Goal: Communication & Community: Answer question/provide support

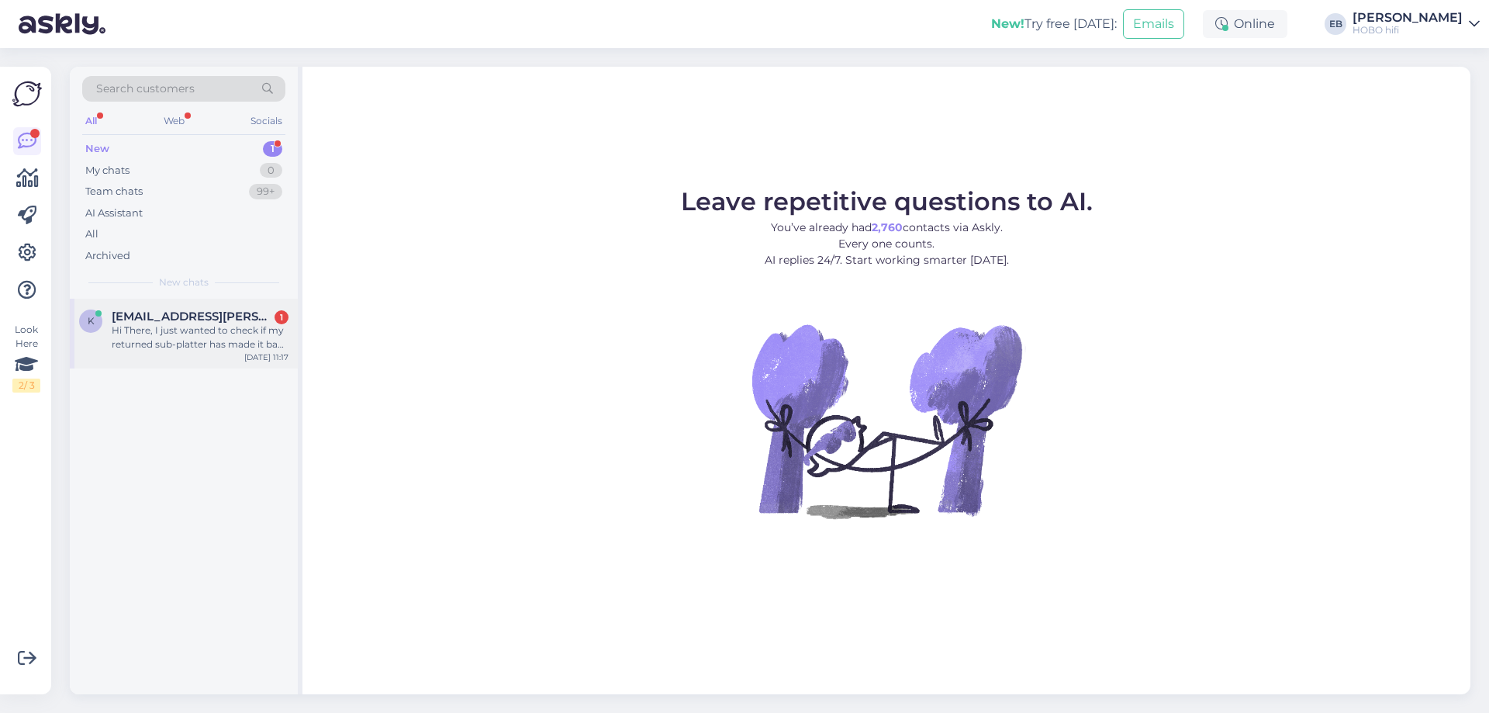
click at [207, 321] on span "[EMAIL_ADDRESS][PERSON_NAME][DOMAIN_NAME]" at bounding box center [192, 316] width 161 height 14
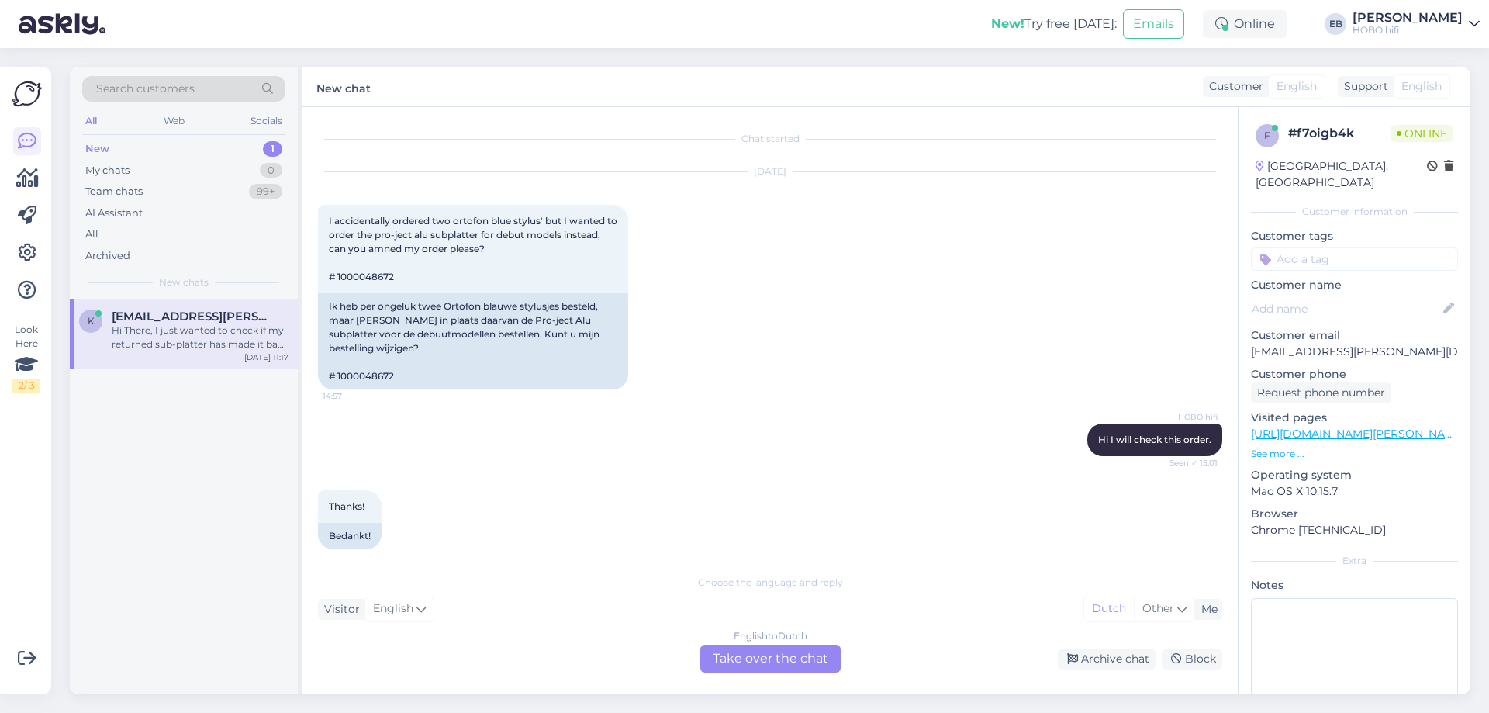
scroll to position [2072, 0]
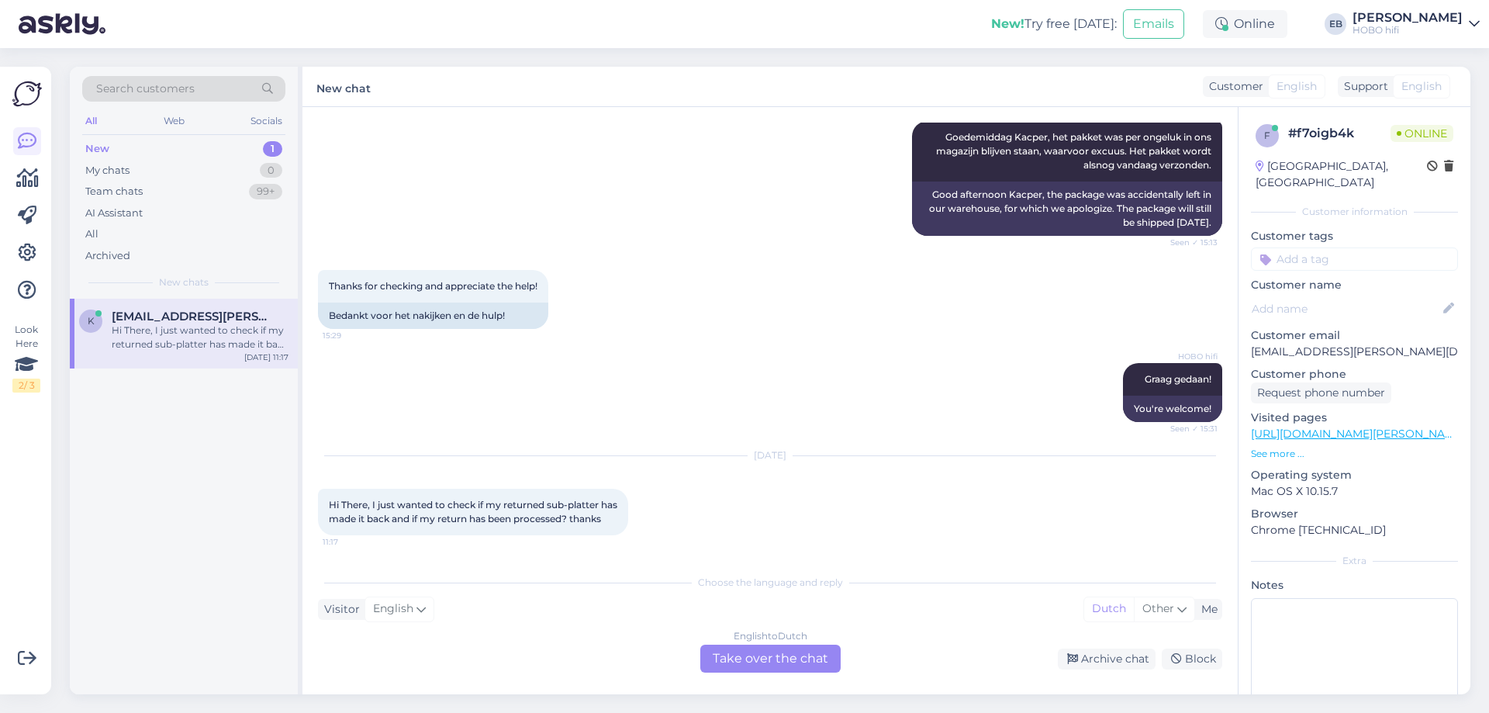
click at [792, 656] on div "English to Dutch Take over the chat" at bounding box center [770, 658] width 140 height 28
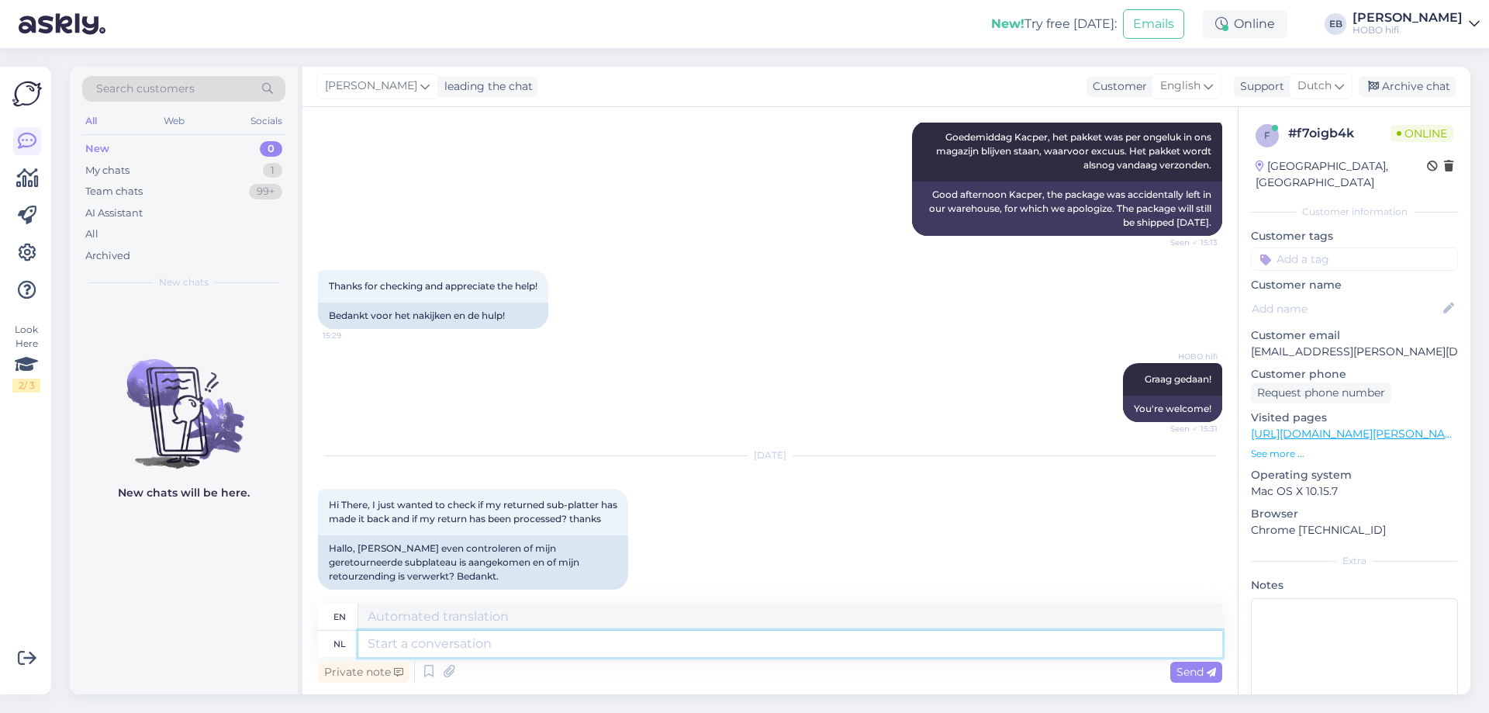
click at [471, 647] on textarea at bounding box center [790, 644] width 864 height 26
type textarea "Goedemorgen,"
type textarea "Good morning,"
type textarea "Goedemorgen, ik"
type textarea "Good morning, I"
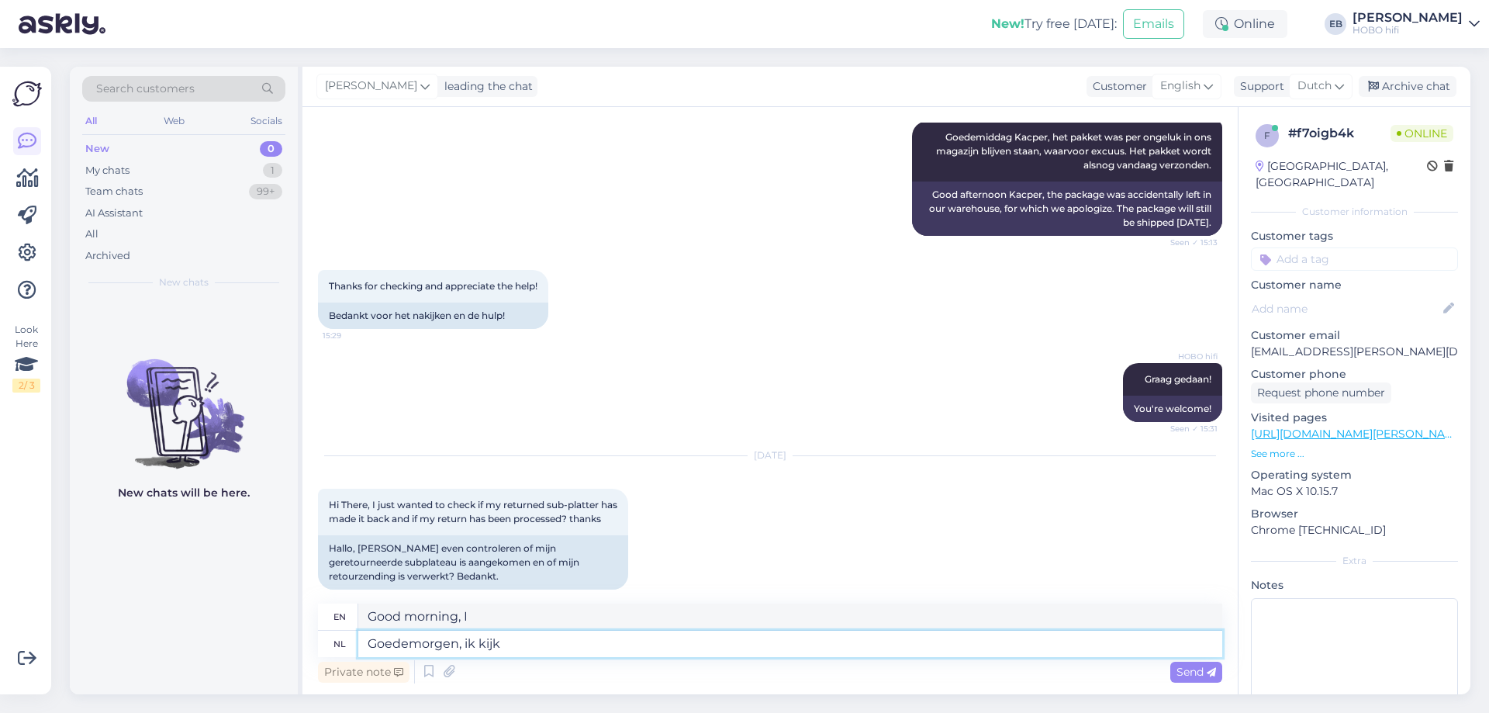
type textarea "Goedemorgen, ik kijk"
type textarea "Good morning, I'm watching"
type textarea "Goedemorgen, ik kijk het"
type textarea "Good morning, I'm watching it"
type textarea "Goedemorgen, ik kijk het voor"
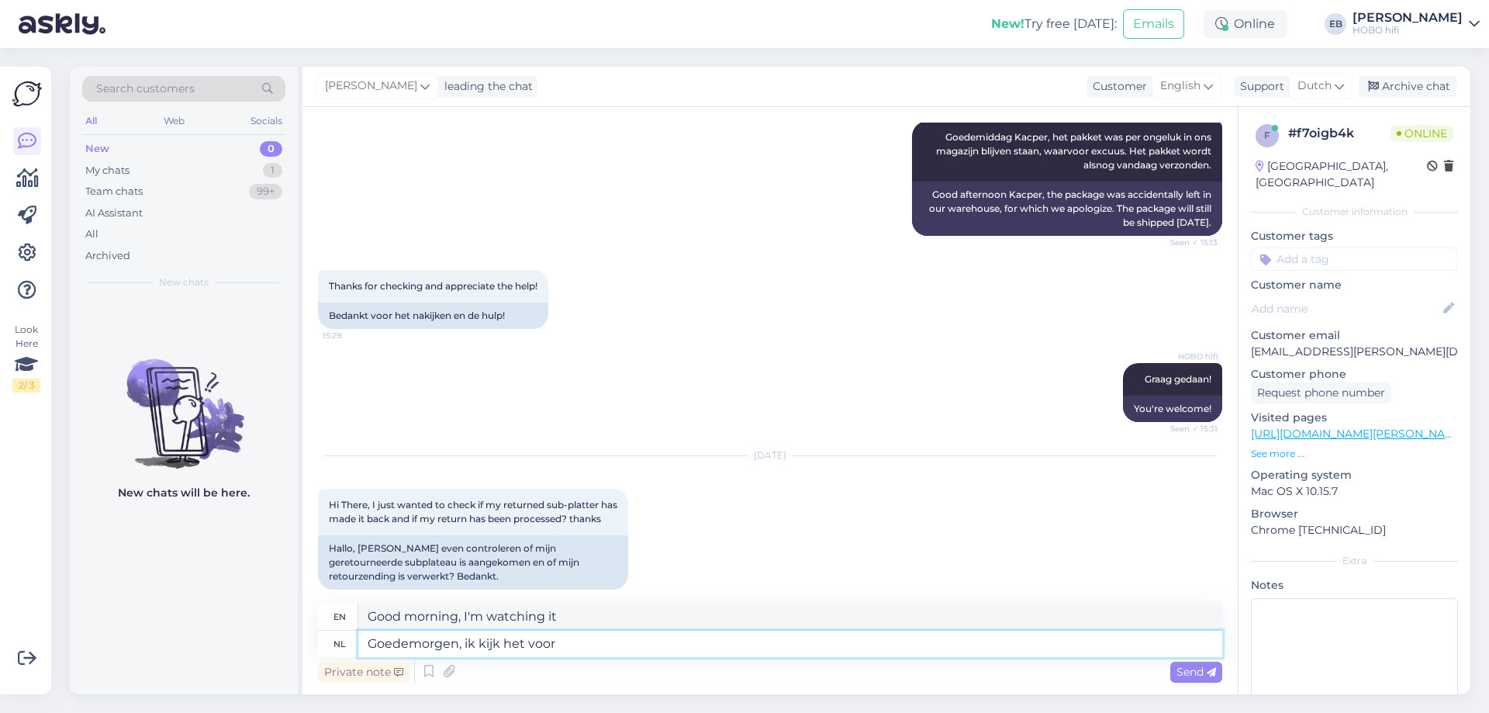
type textarea "Good morning, I'll look into it"
type textarea "Goedemorgen, ik kijk het voor je"
type textarea "Good morning, I'll look into it for you"
type textarea "Goedemorgen, ik kijk het voor je na"
type textarea "Good morning, I will check it for you."
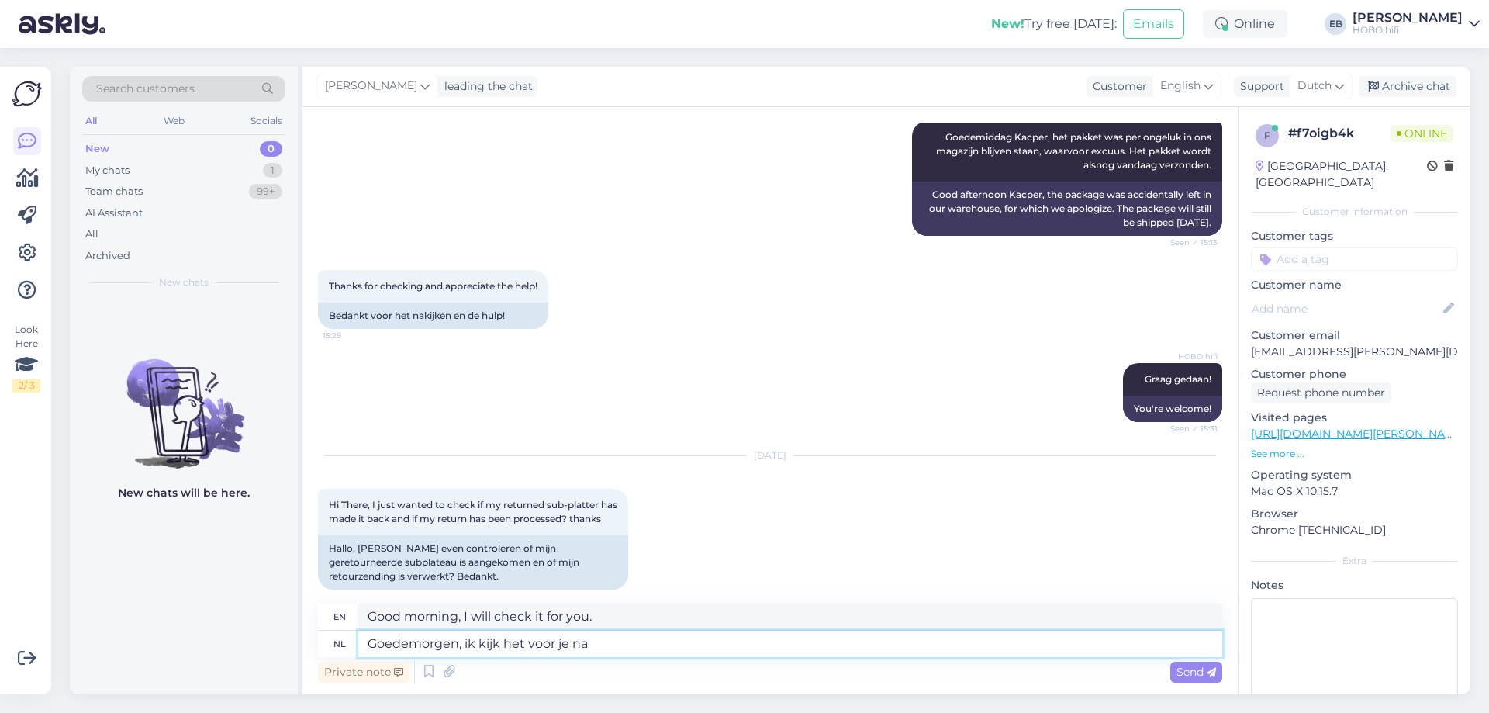
type textarea "Goedemorgen, ik kijk het voor je na"
click at [1214, 672] on icon at bounding box center [1211, 672] width 9 height 9
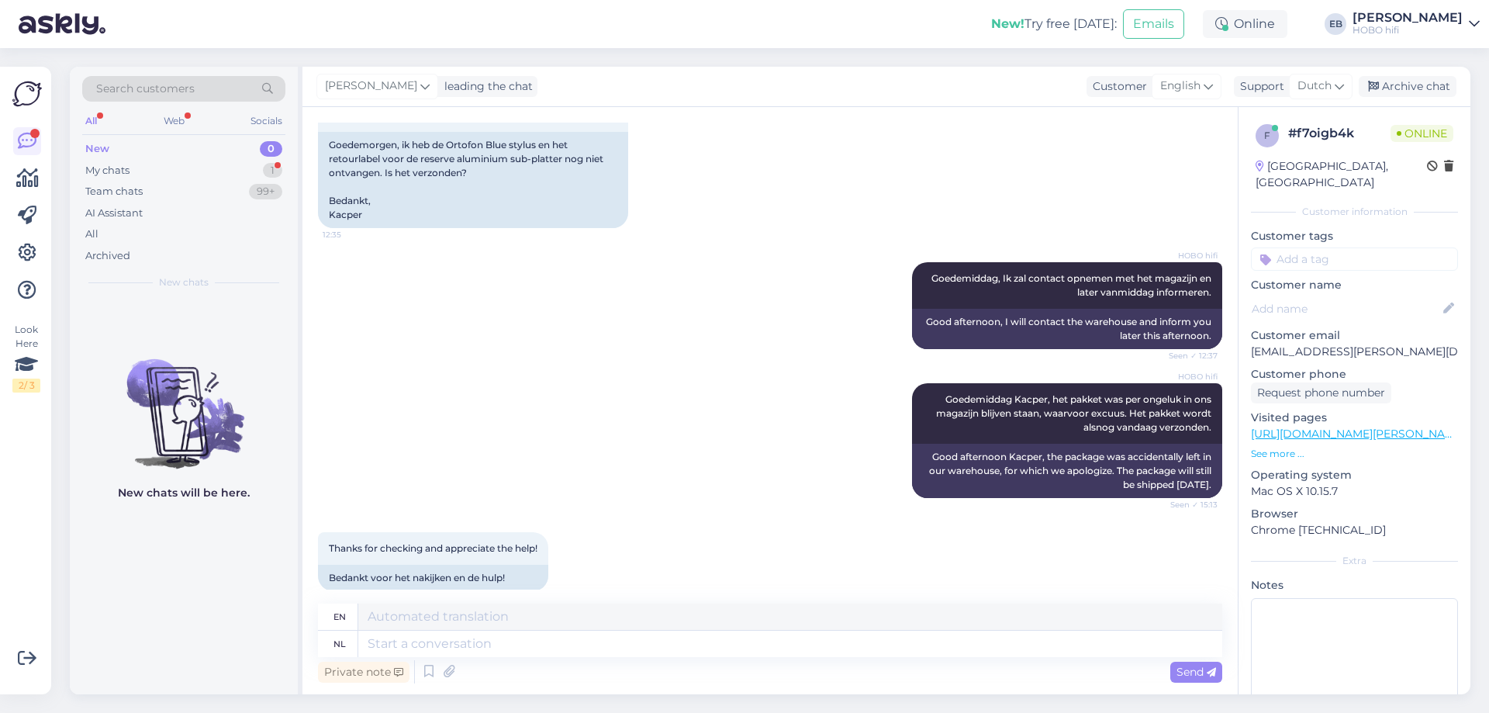
scroll to position [2276, 0]
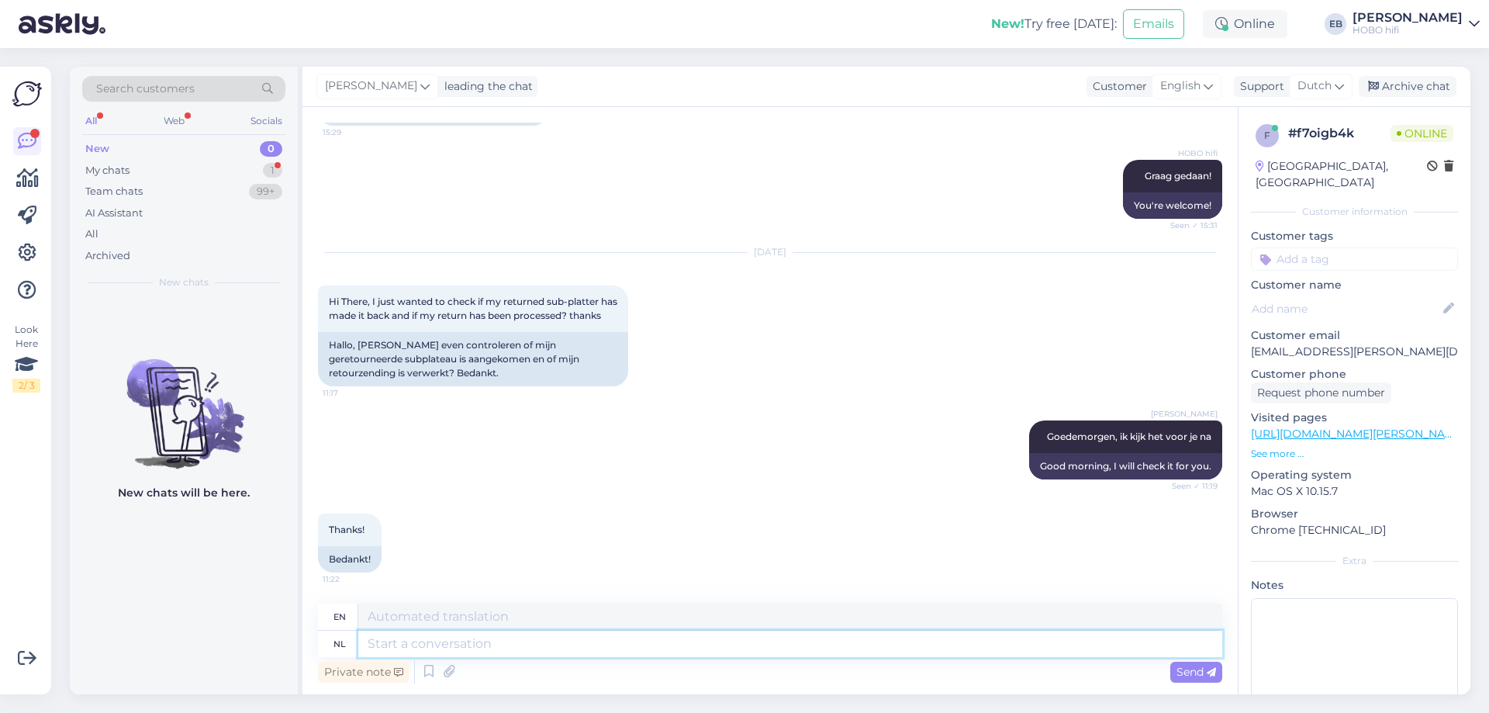
click at [392, 639] on textarea at bounding box center [790, 644] width 864 height 26
type textarea "I'l"
type textarea "I"
type textarea "I'll"
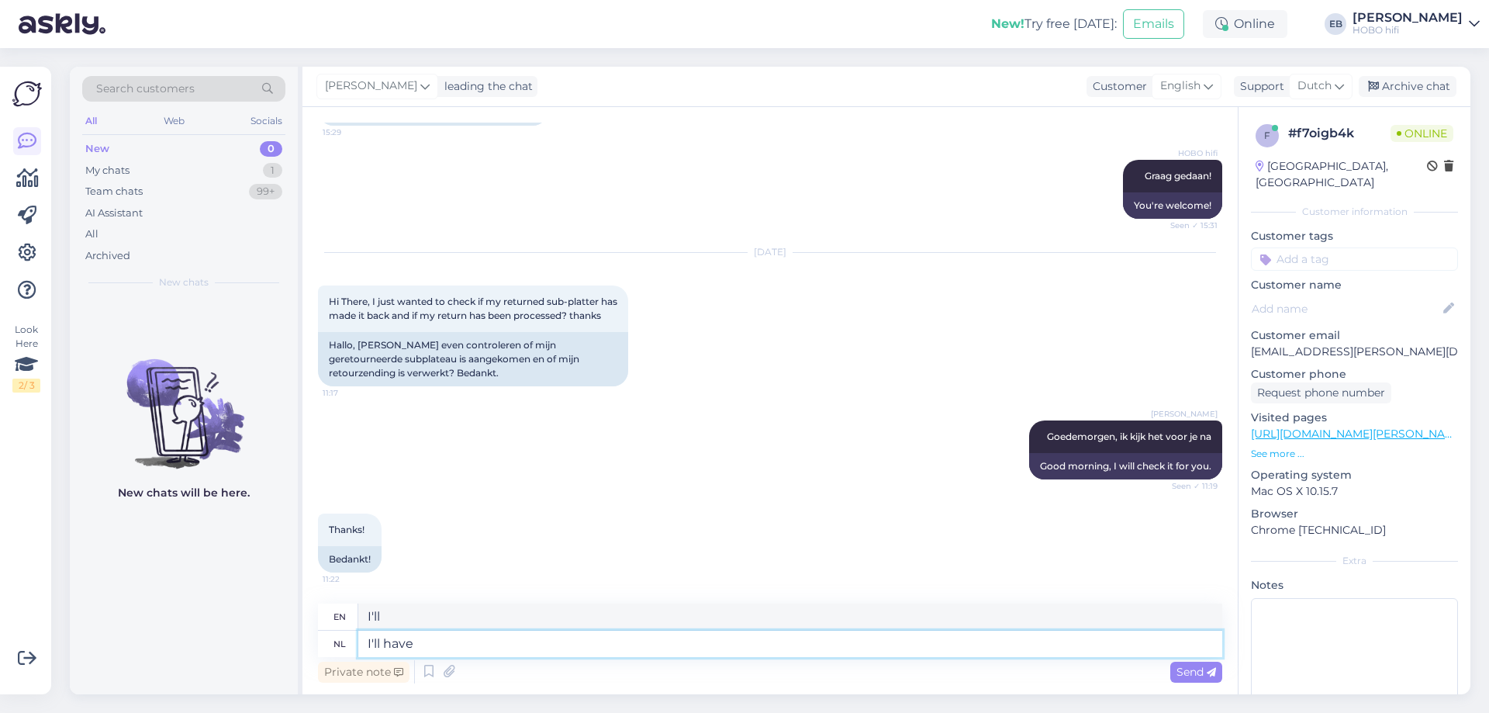
type textarea "I'll have"
type textarea "I'll have Wilfried"
type textarea "I'll have [PERSON_NAME] inform"
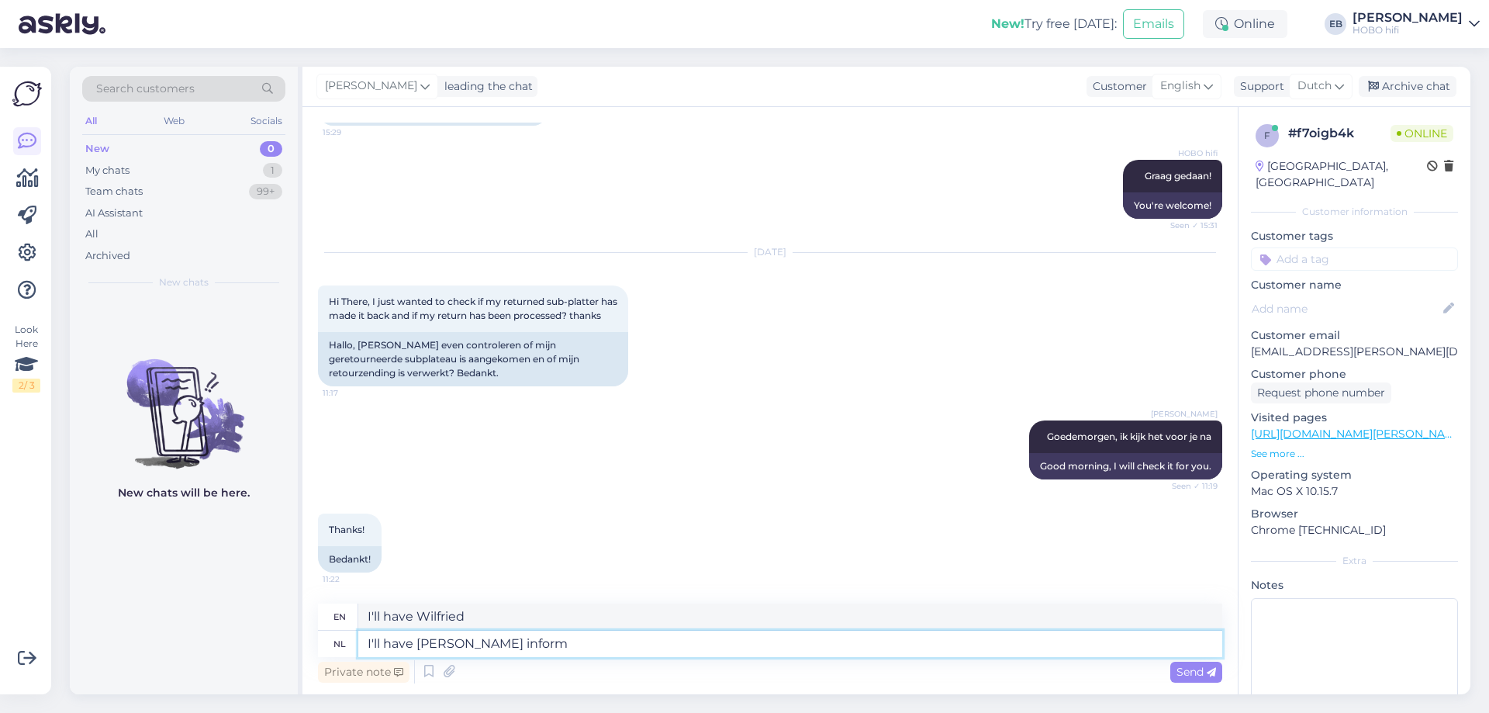
type textarea "I'll have [PERSON_NAME] inform"
type textarea "I'll have Wilfried inform you"
type textarea "I'll have Wilfried inform you by"
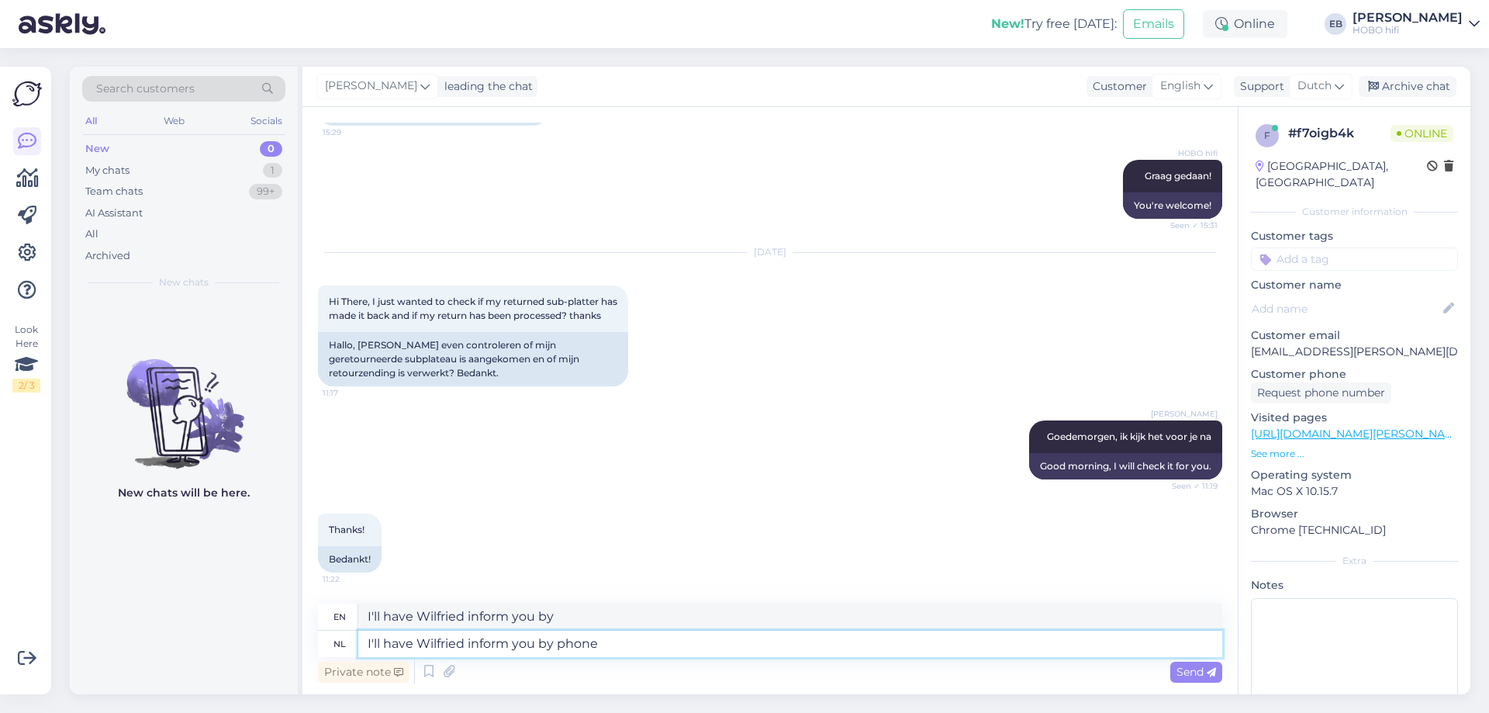
type textarea "I'll have Wilfried inform you by phone"
type textarea "I'll have Wilfried inform you by phone on"
paste textarea "0623340638"
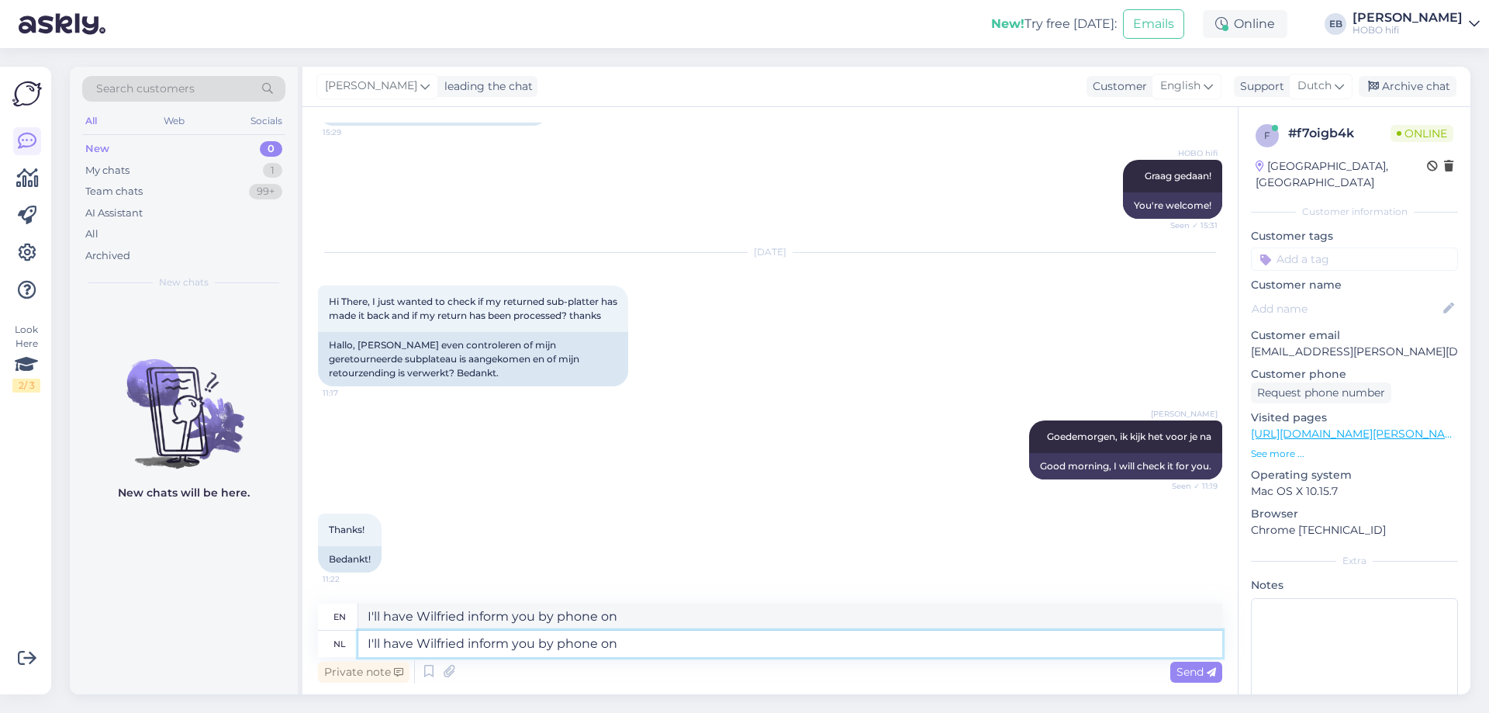
type textarea "I'll have Wilfried inform you by phone on [PHONE_NUMBER]"
click at [1215, 676] on icon at bounding box center [1211, 672] width 9 height 9
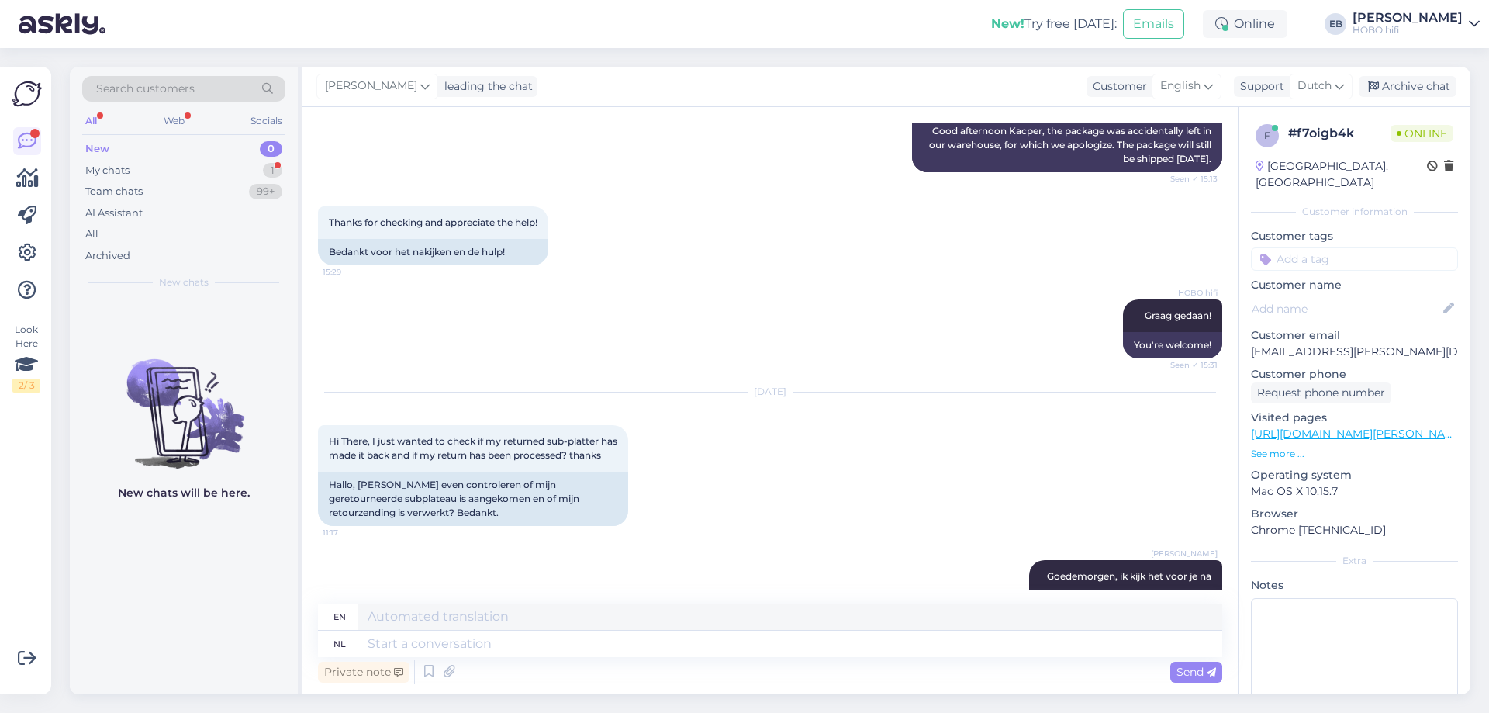
scroll to position [2462, 0]
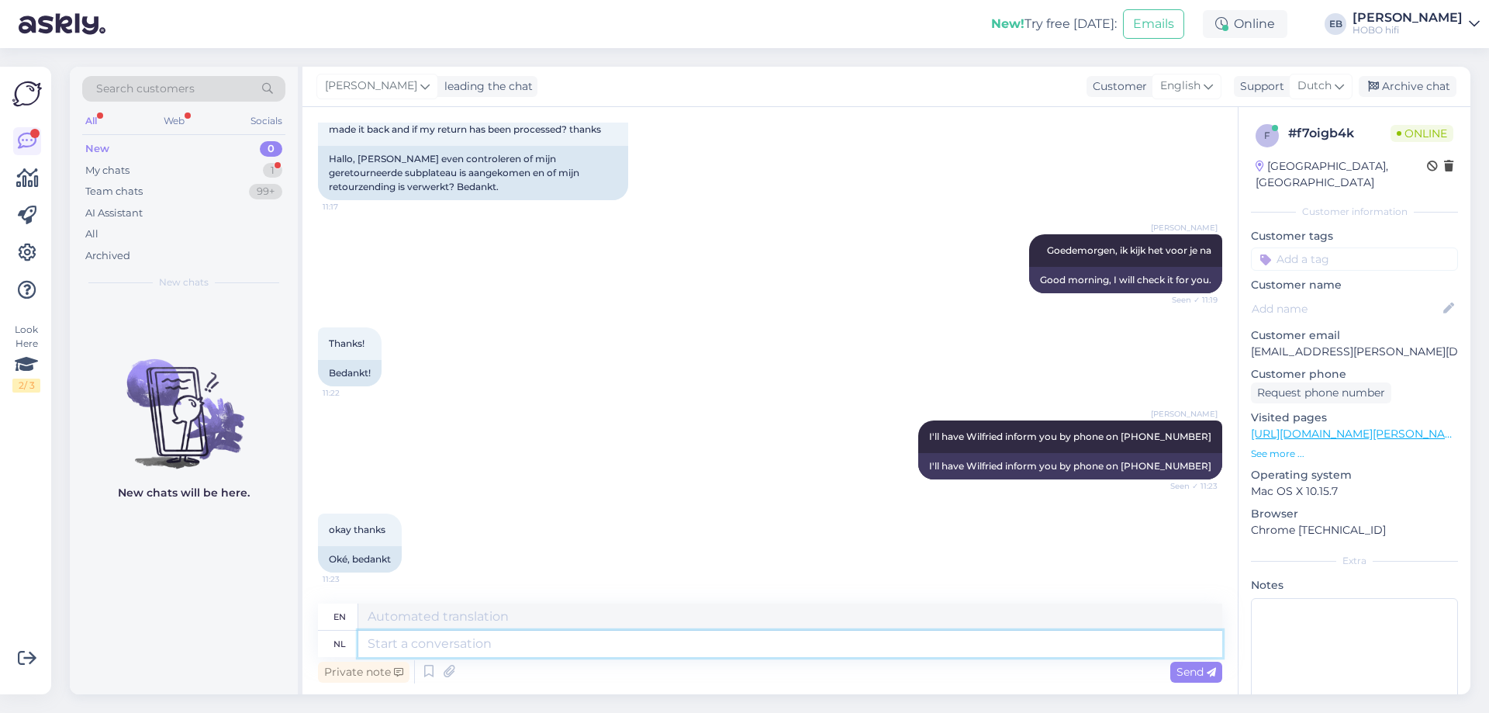
click at [421, 648] on textarea at bounding box center [790, 644] width 864 height 26
type textarea "Have"
type textarea "Have a n"
type textarea "Have a"
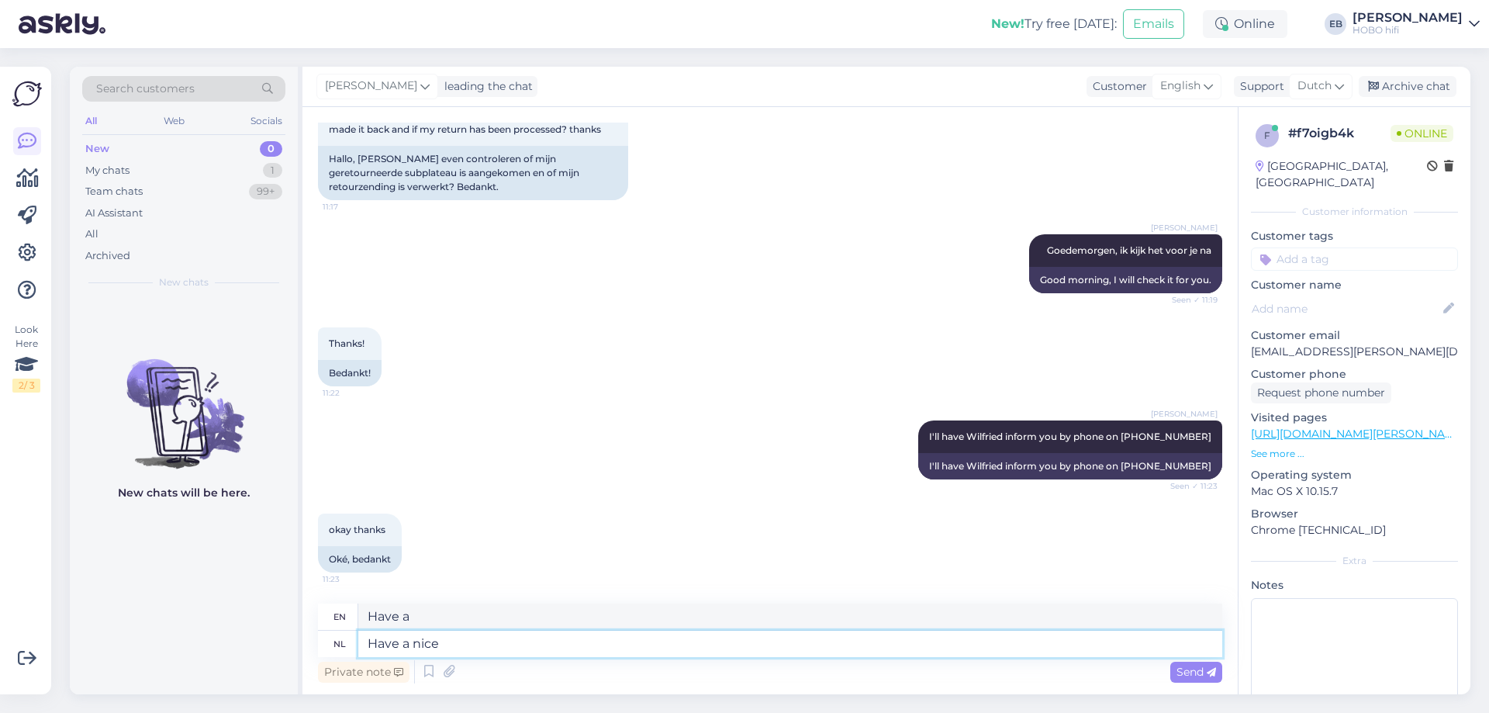
type textarea "Have a nice"
type textarea "Have a nice day!"
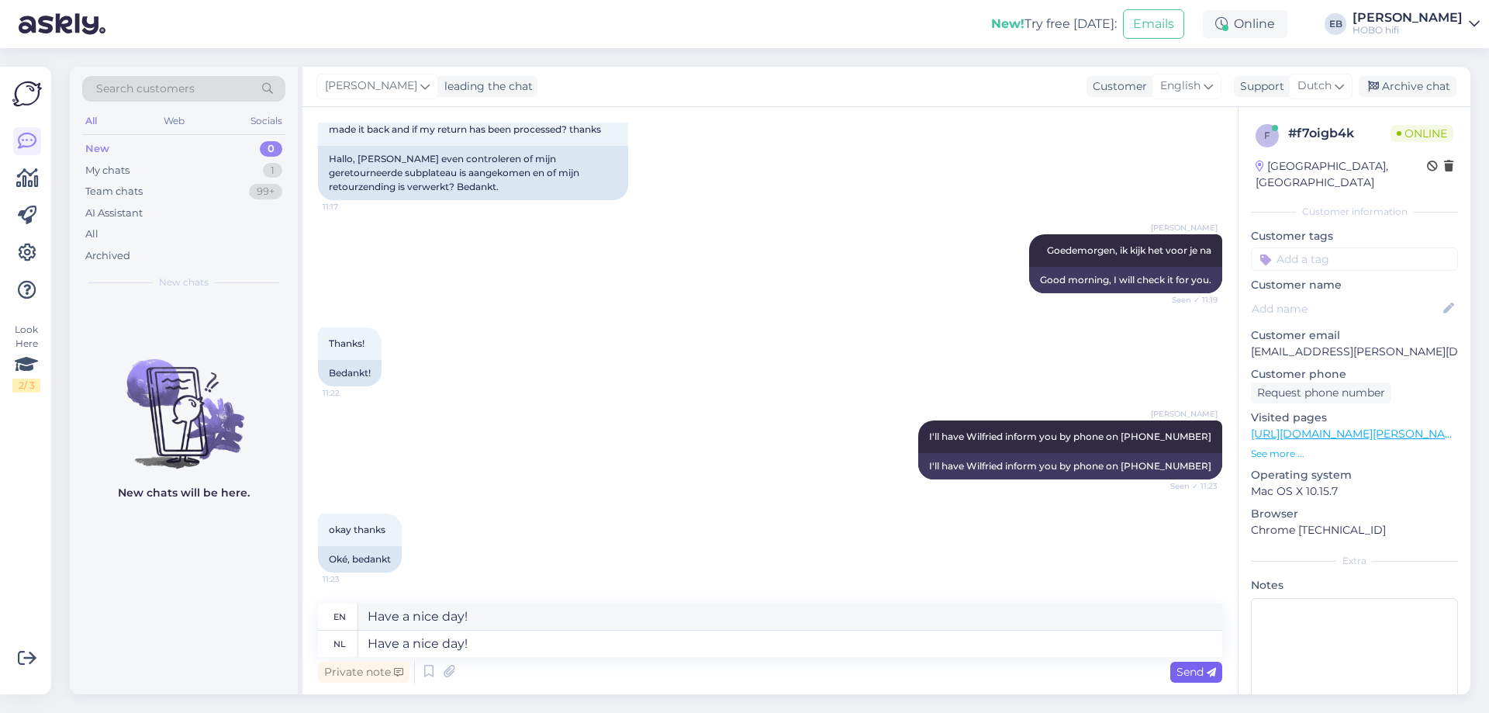
click at [1197, 669] on span "Send" at bounding box center [1197, 672] width 40 height 14
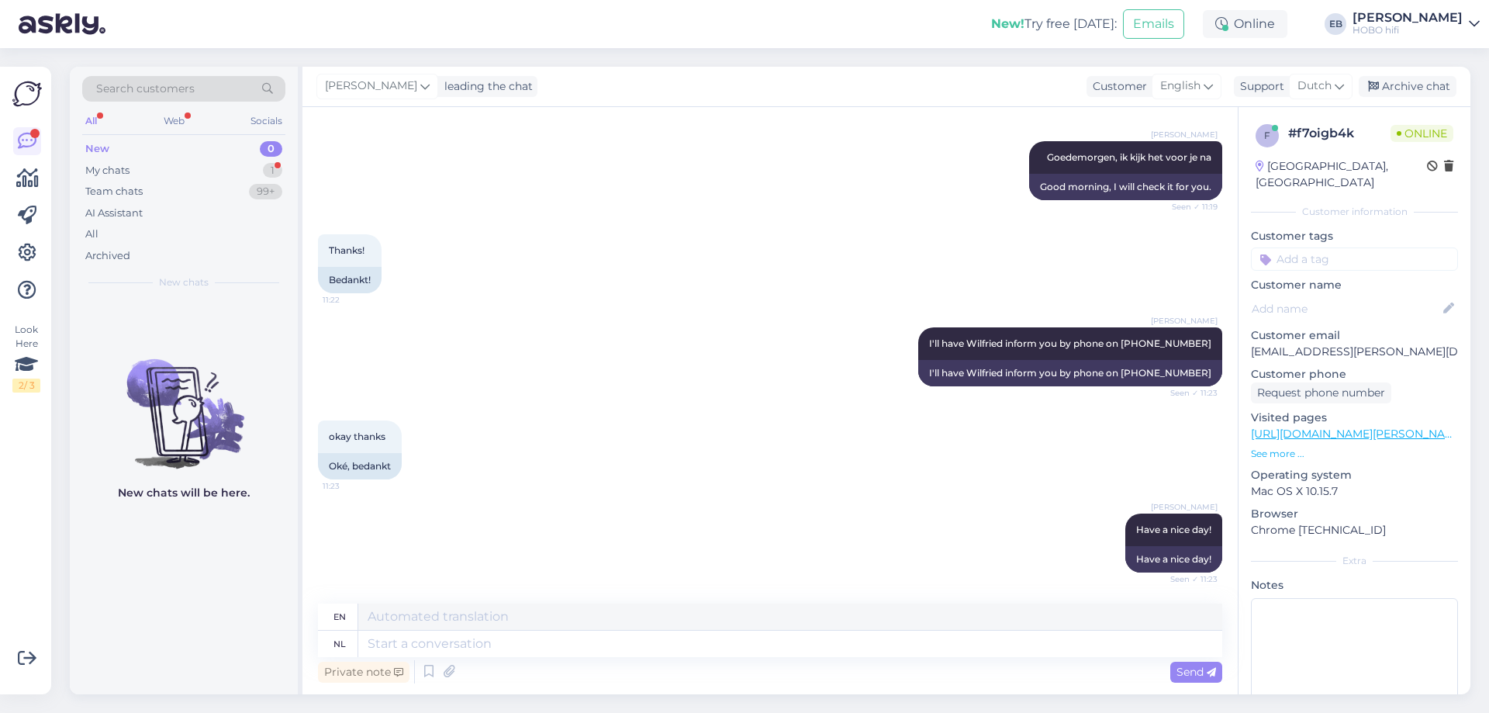
scroll to position [2648, 0]
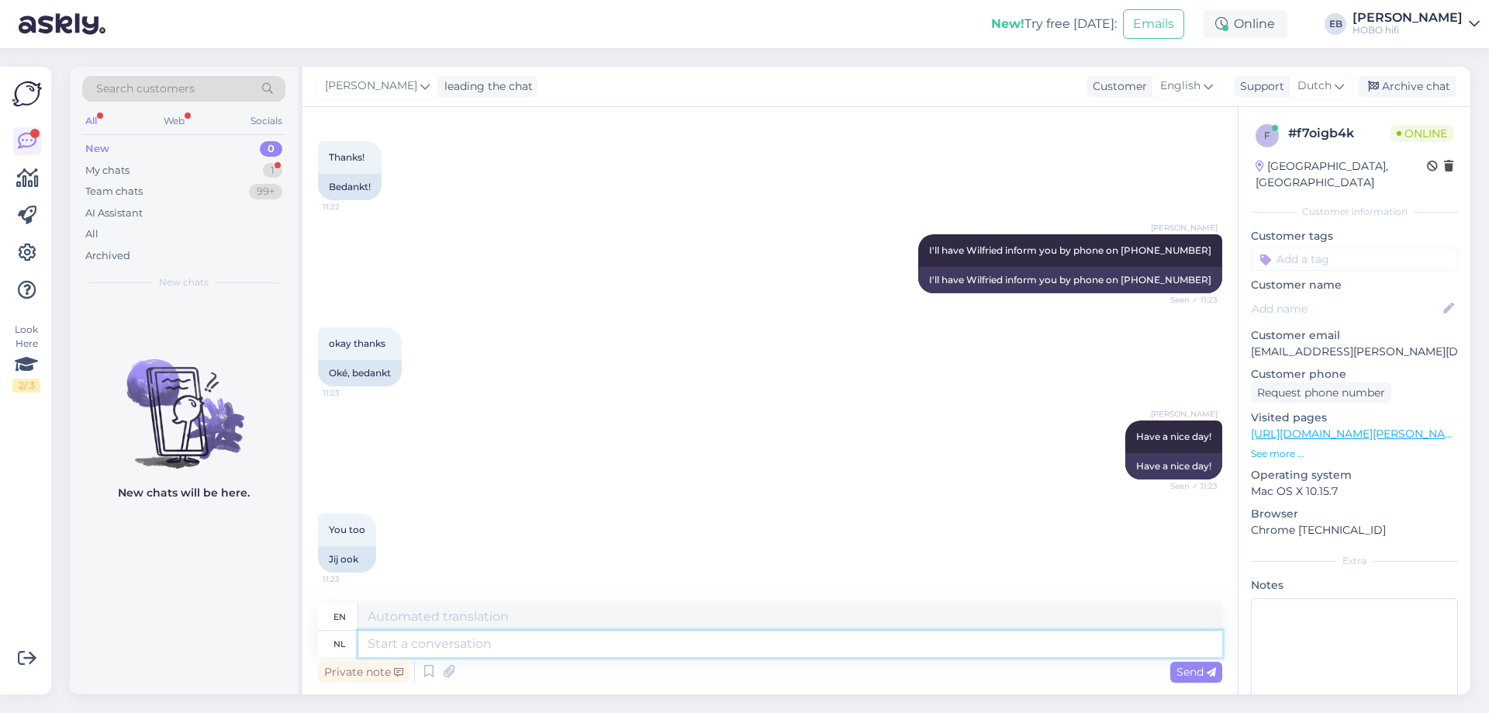
click at [453, 642] on textarea at bounding box center [790, 644] width 864 height 26
type textarea "Tnaks"
type textarea "Thanks!"
type textarea "Th"
type textarea "T"
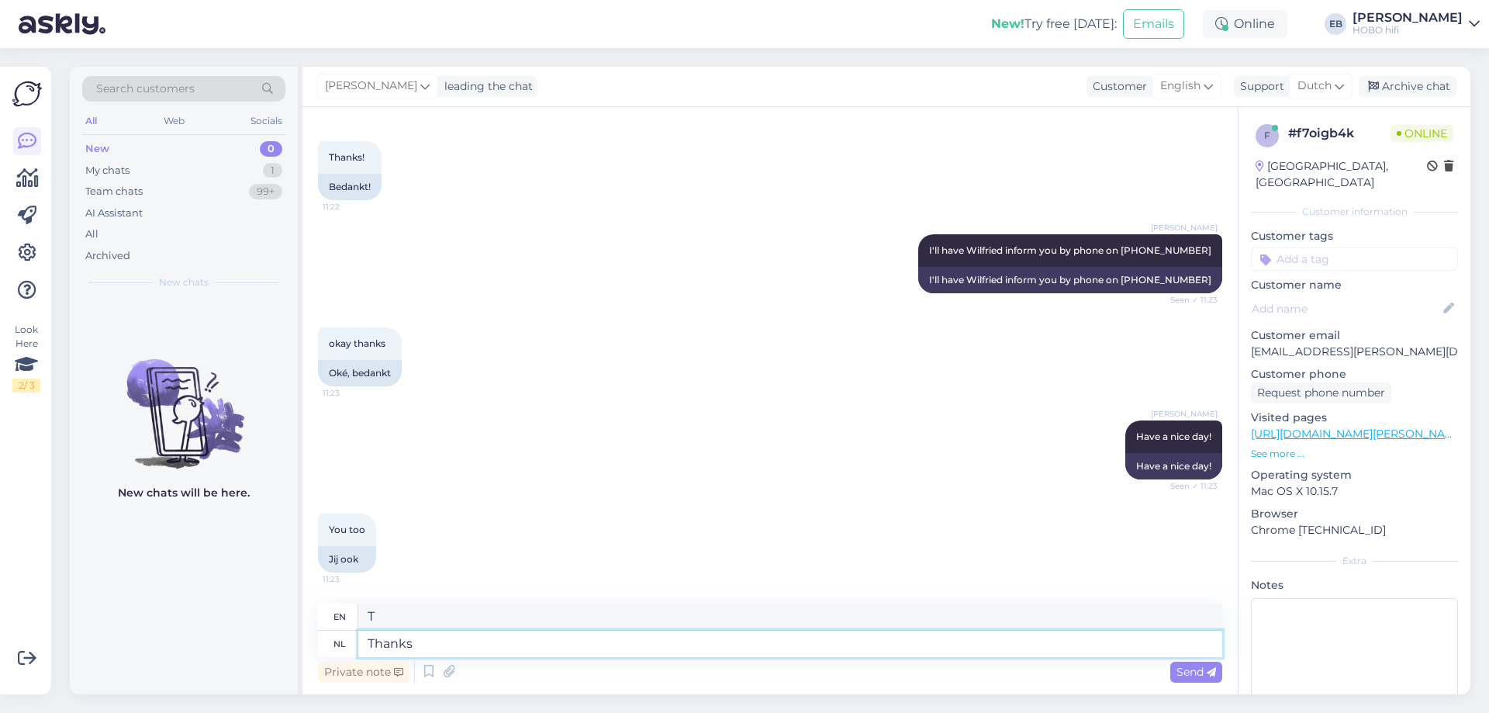
type textarea "Thanks!"
click at [1209, 677] on icon at bounding box center [1211, 672] width 9 height 9
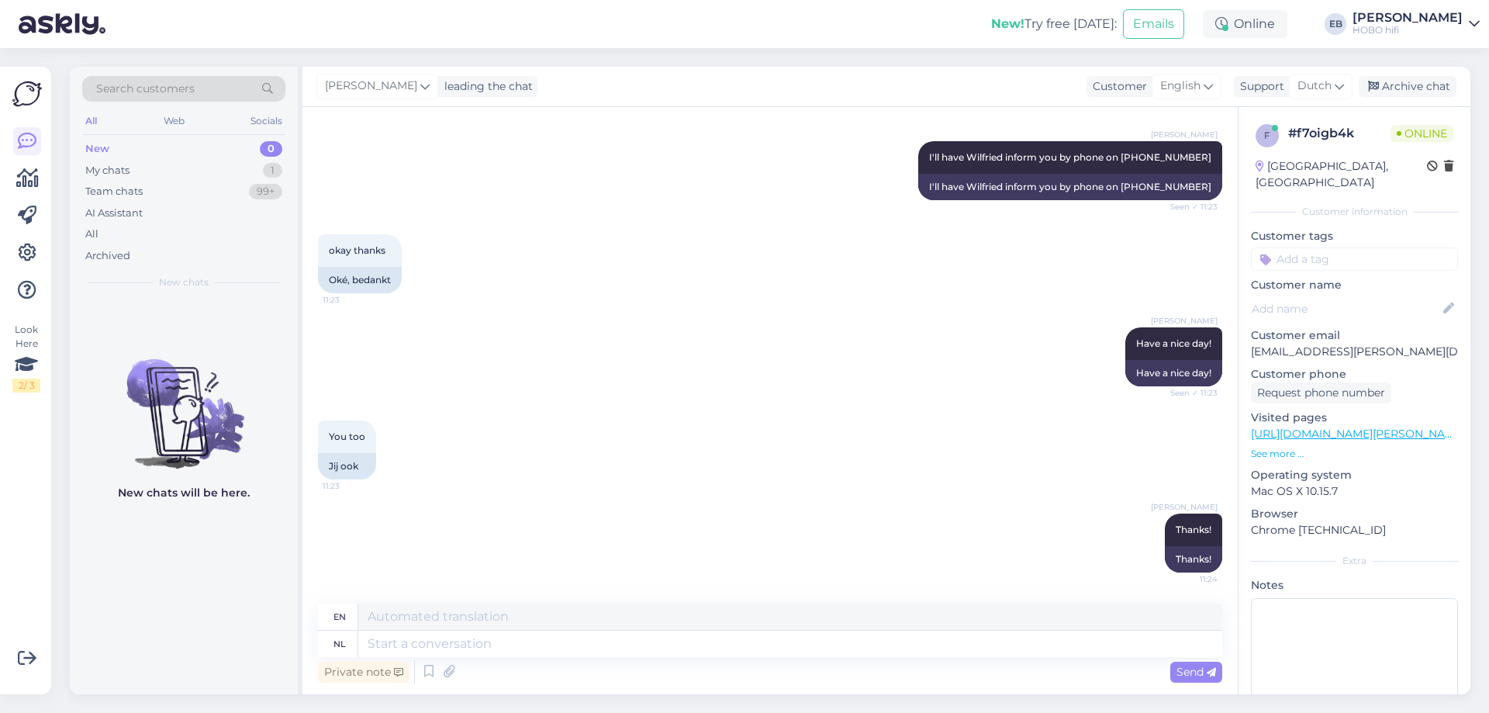
click at [926, 427] on div "You too 11:23 Jij ook" at bounding box center [770, 449] width 904 height 93
